Goal: Transaction & Acquisition: Book appointment/travel/reservation

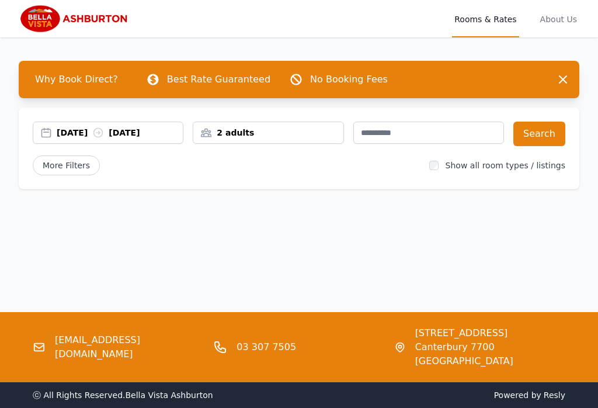
click at [509, 162] on label "Show all room types / listings" at bounding box center [506, 165] width 120 height 9
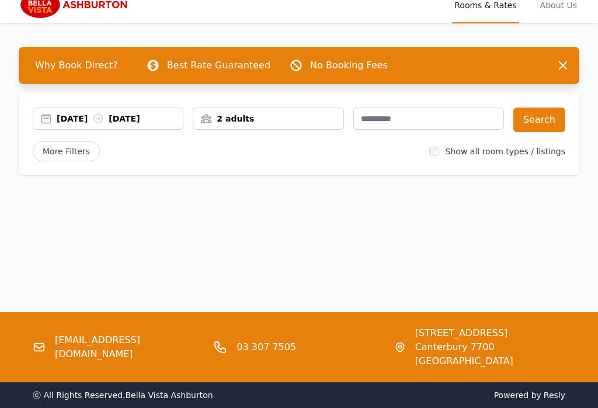
click at [539, 115] on button "Search" at bounding box center [540, 120] width 52 height 25
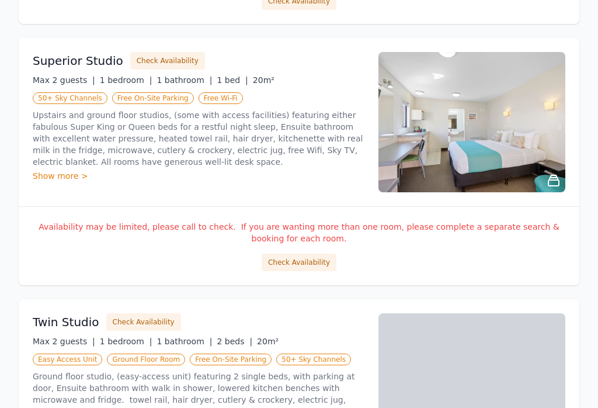
scroll to position [1262, 0]
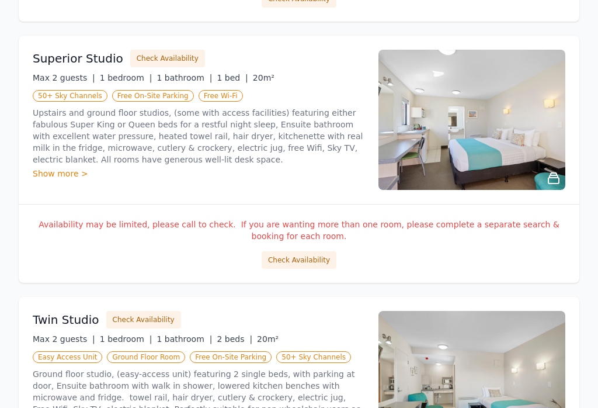
click at [64, 174] on div "Show more >" at bounding box center [199, 174] width 332 height 12
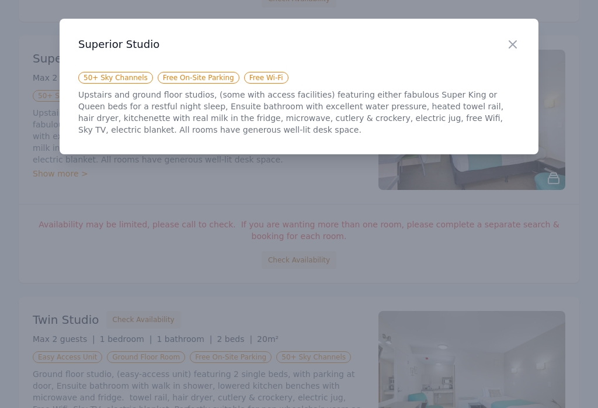
click at [512, 38] on icon "button" at bounding box center [513, 44] width 14 height 14
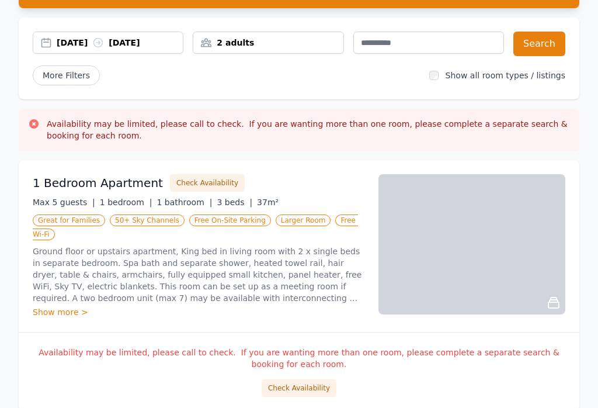
scroll to position [90, 0]
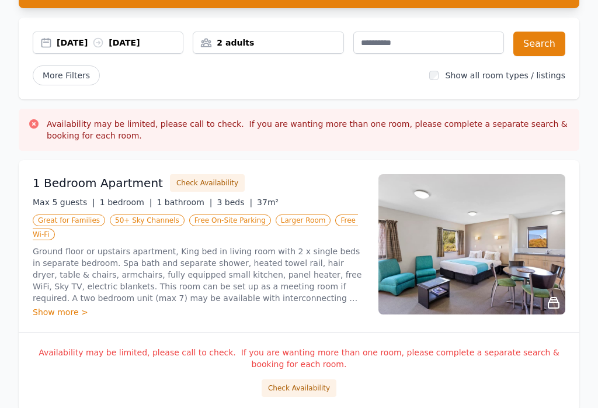
click at [67, 309] on div "Show more >" at bounding box center [199, 312] width 332 height 12
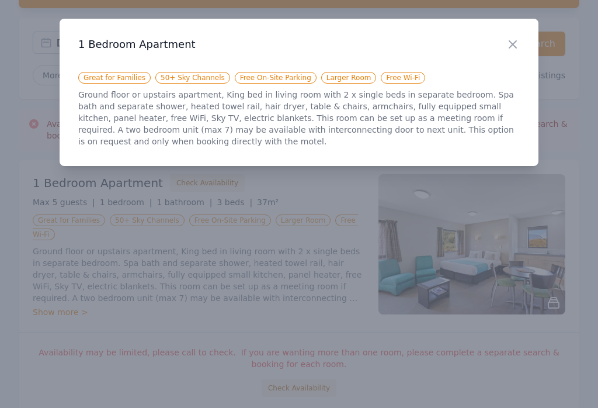
click at [518, 46] on icon "button" at bounding box center [513, 44] width 14 height 14
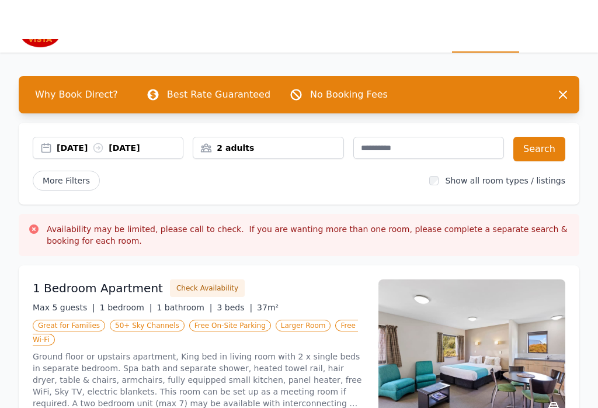
scroll to position [0, 0]
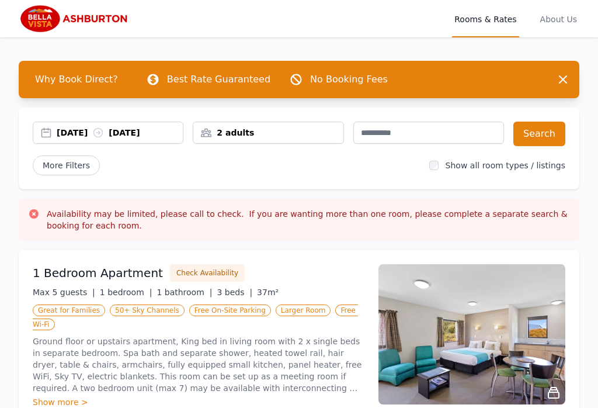
click at [76, 79] on span "Why Book Direct?" at bounding box center [77, 79] width 102 height 23
click at [565, 78] on icon "button" at bounding box center [563, 79] width 7 height 7
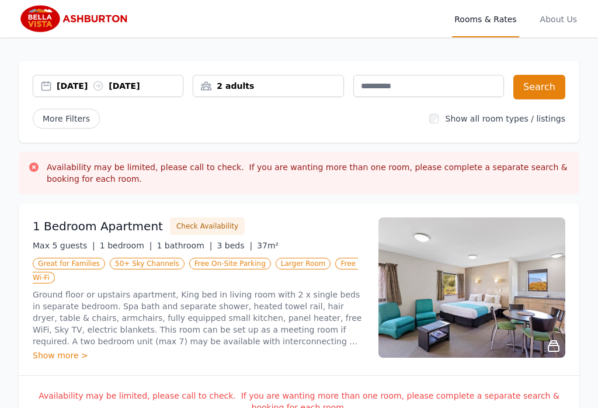
click at [136, 85] on div "[DATE] [DATE]" at bounding box center [120, 86] width 126 height 12
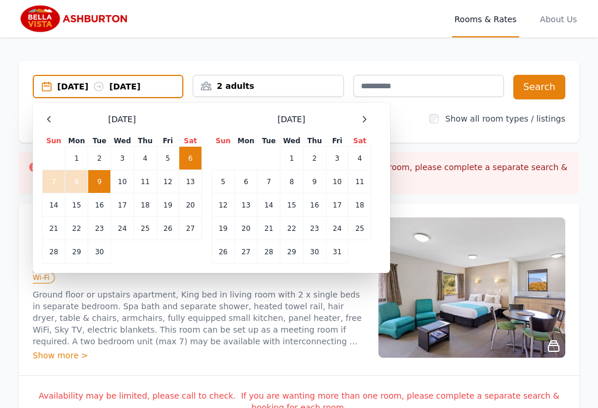
click at [84, 150] on td "1" at bounding box center [76, 158] width 23 height 23
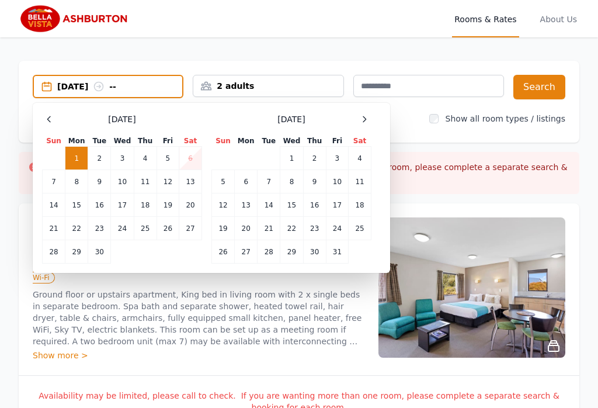
click at [105, 154] on td "2" at bounding box center [99, 158] width 23 height 23
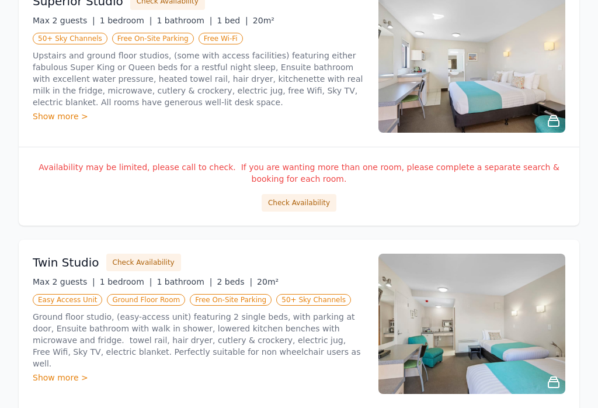
scroll to position [1273, 0]
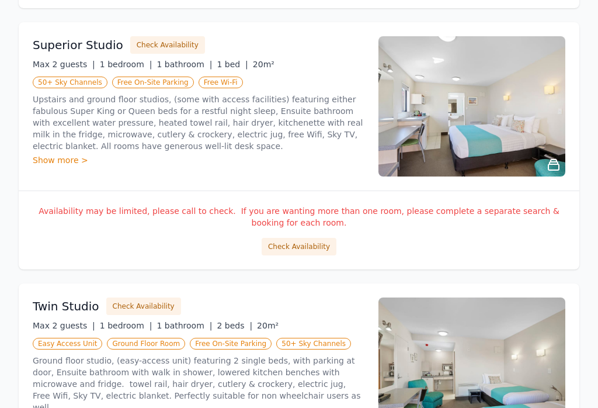
click at [308, 244] on button "Check Availability" at bounding box center [299, 247] width 75 height 18
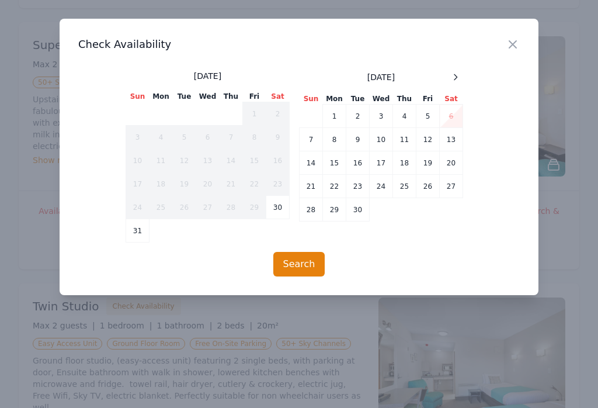
click at [336, 115] on td "1" at bounding box center [334, 116] width 23 height 23
click at [362, 115] on td "2" at bounding box center [357, 116] width 23 height 23
click at [306, 265] on button "Search" at bounding box center [299, 264] width 52 height 25
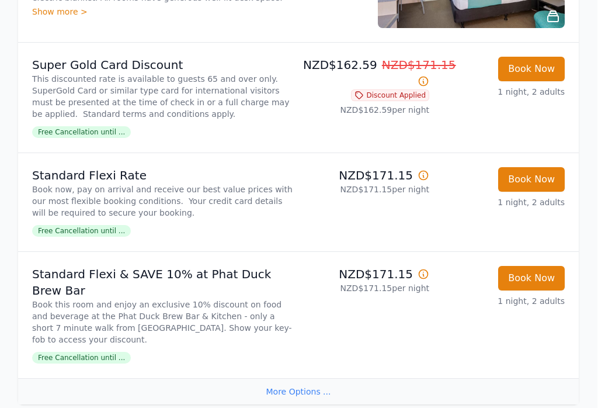
scroll to position [1118, 25]
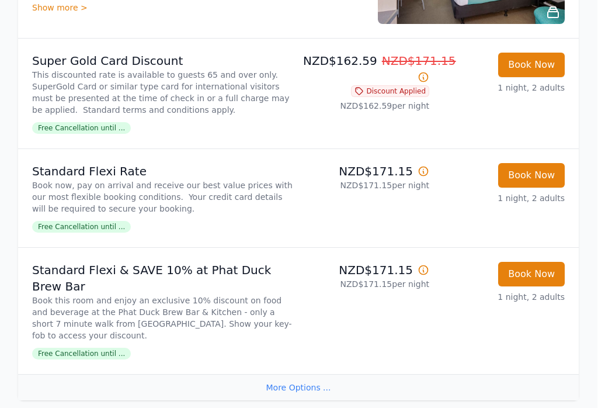
click at [70, 134] on span "Free Cancellation until ..." at bounding box center [82, 128] width 99 height 12
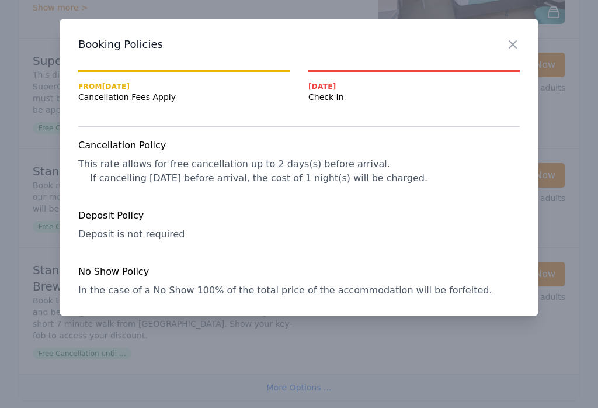
click at [516, 41] on icon "button" at bounding box center [512, 44] width 7 height 7
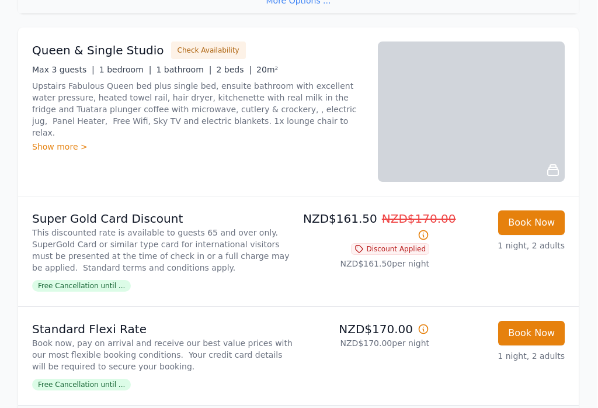
scroll to position [528, 1]
